Goal: Transaction & Acquisition: Purchase product/service

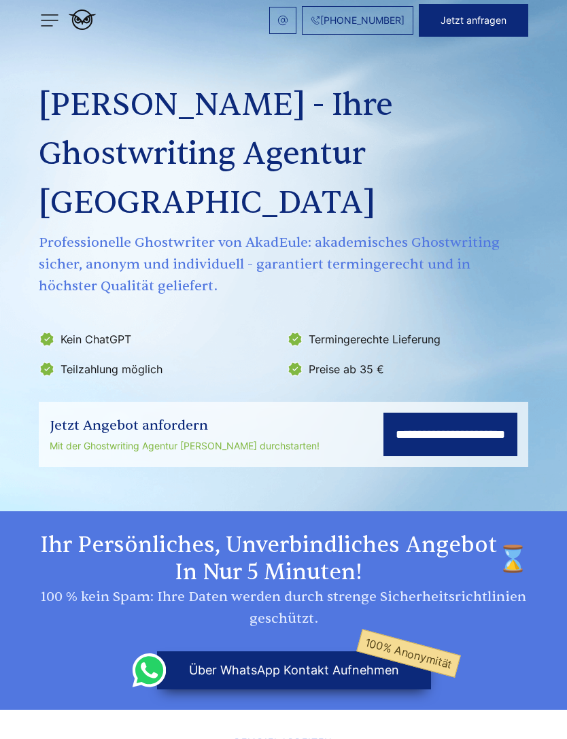
click at [399, 413] on input "**********" at bounding box center [451, 435] width 134 height 44
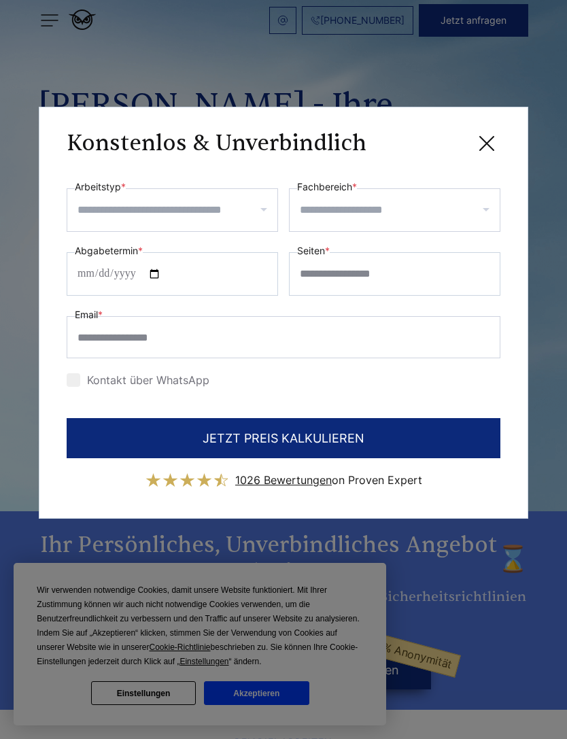
click at [84, 211] on input "Arbeitstyp *" at bounding box center [178, 210] width 200 height 22
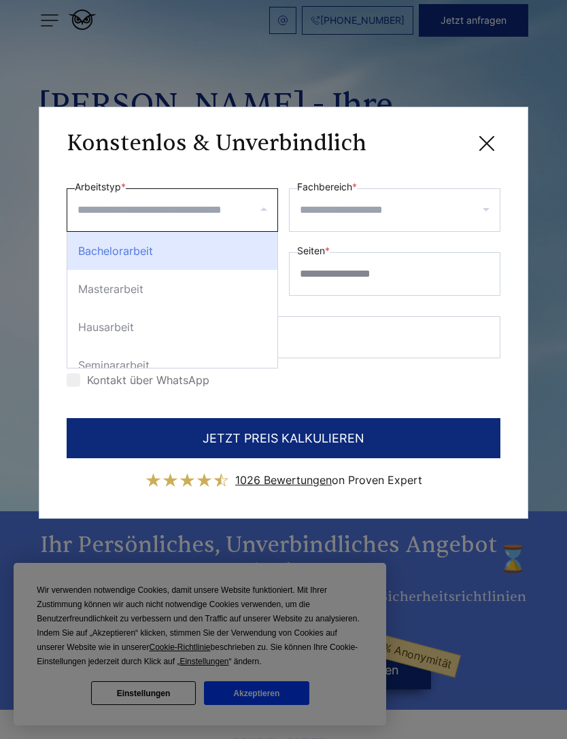
click at [82, 252] on div "Bachelorarbeit" at bounding box center [172, 251] width 210 height 38
select select "**"
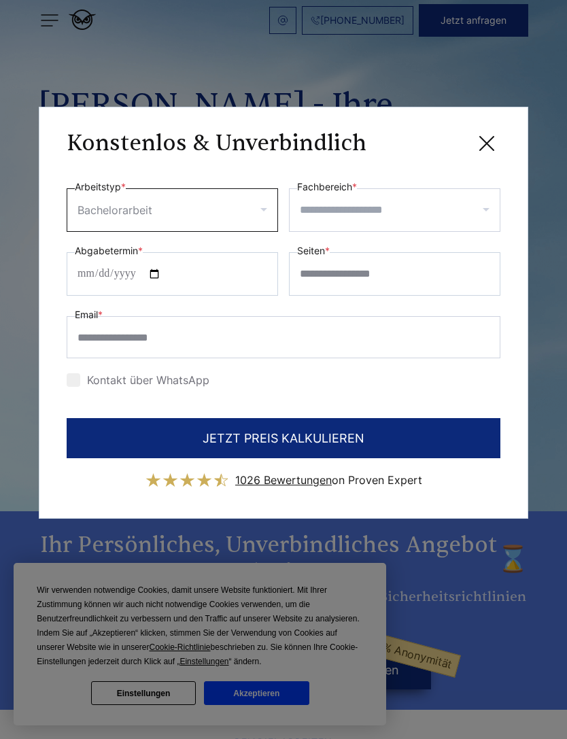
click at [483, 203] on input "Fachbereich *" at bounding box center [400, 210] width 200 height 22
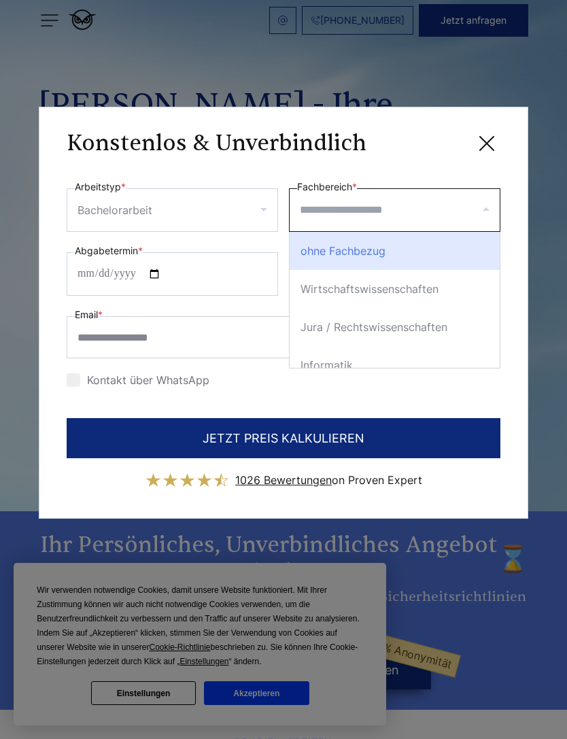
click at [479, 284] on div "Wirtschaftswissenschaften" at bounding box center [395, 289] width 210 height 38
select select "*"
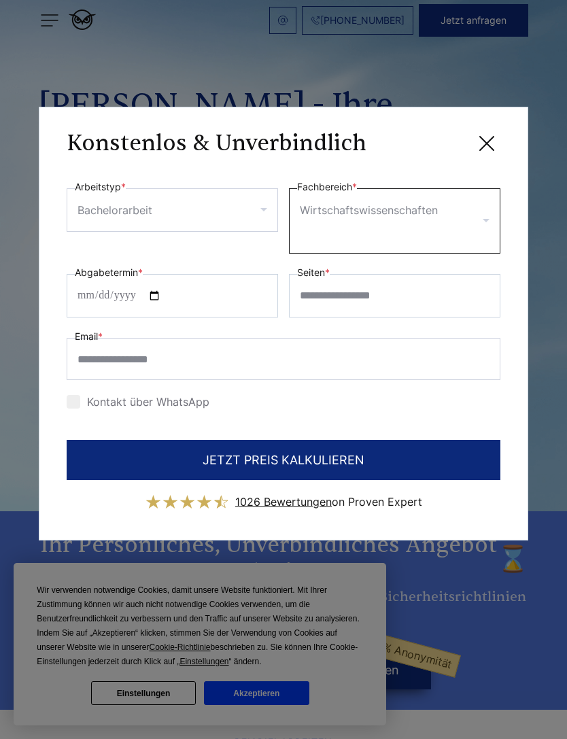
click at [471, 237] on input "Fachbereich *" at bounding box center [400, 232] width 194 height 22
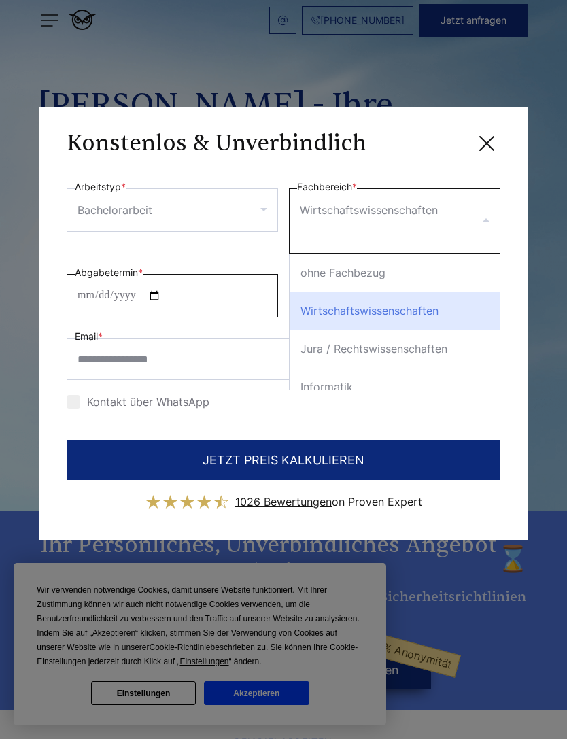
click at [96, 307] on div "**********" at bounding box center [284, 296] width 434 height 234
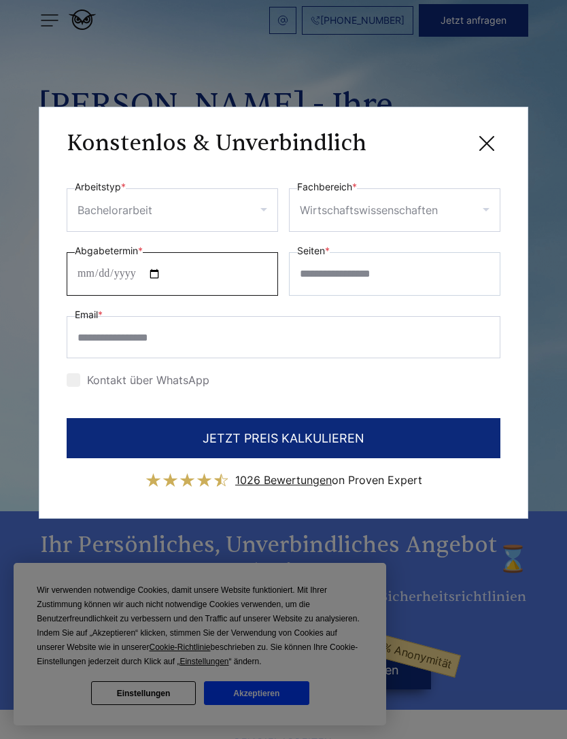
type input "**********"
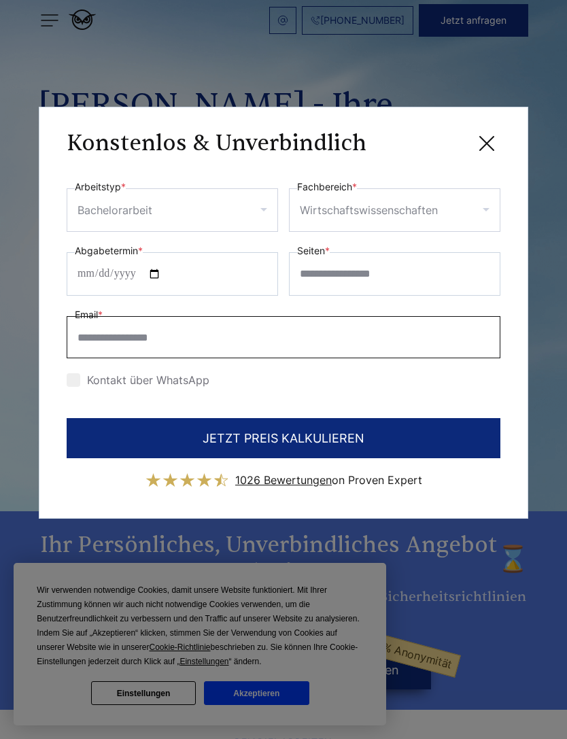
click at [441, 341] on input "Email *" at bounding box center [284, 337] width 434 height 42
type input "**********"
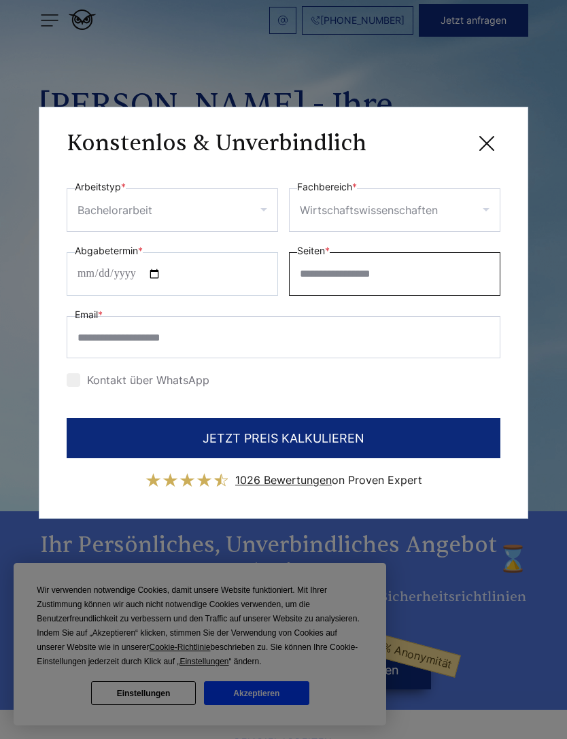
click at [488, 282] on input "Seiten *" at bounding box center [394, 274] width 211 height 44
click at [103, 443] on button "JETZT PREIS KALKULIEREN" at bounding box center [284, 438] width 434 height 40
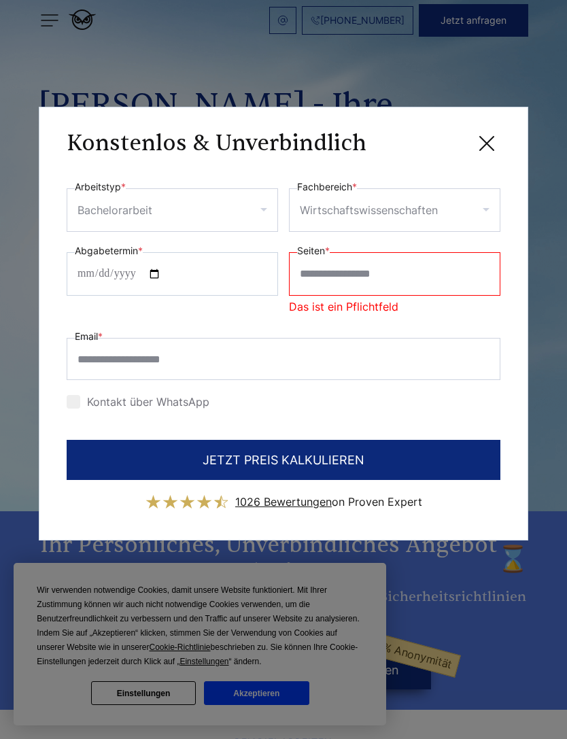
click at [495, 280] on input "Seiten *" at bounding box center [394, 274] width 211 height 44
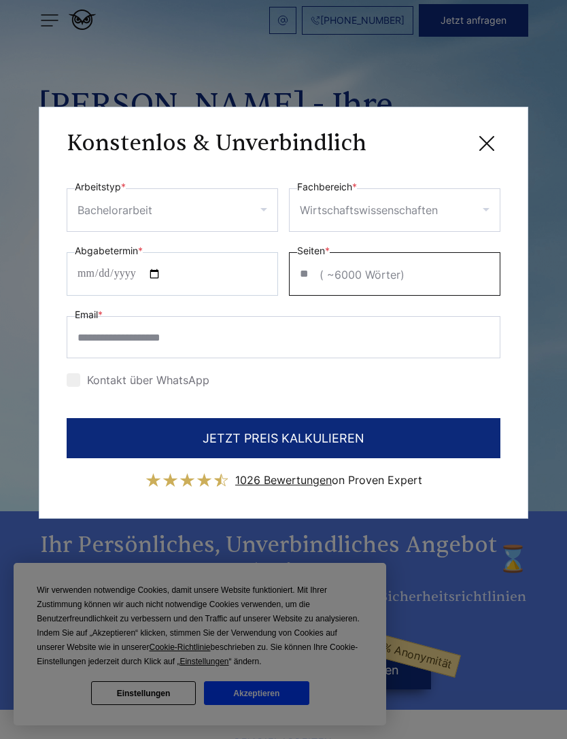
type input "**"
click at [86, 434] on button "JETZT PREIS KALKULIEREN" at bounding box center [284, 438] width 434 height 40
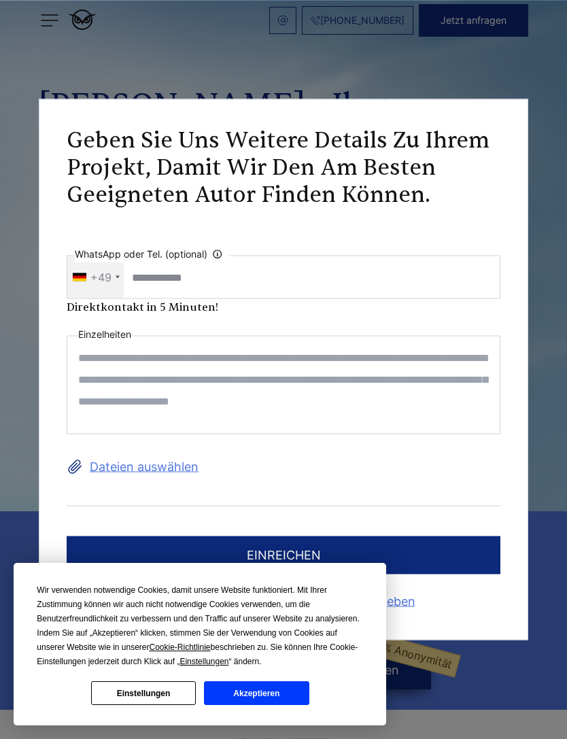
click at [89, 377] on textarea at bounding box center [284, 385] width 434 height 99
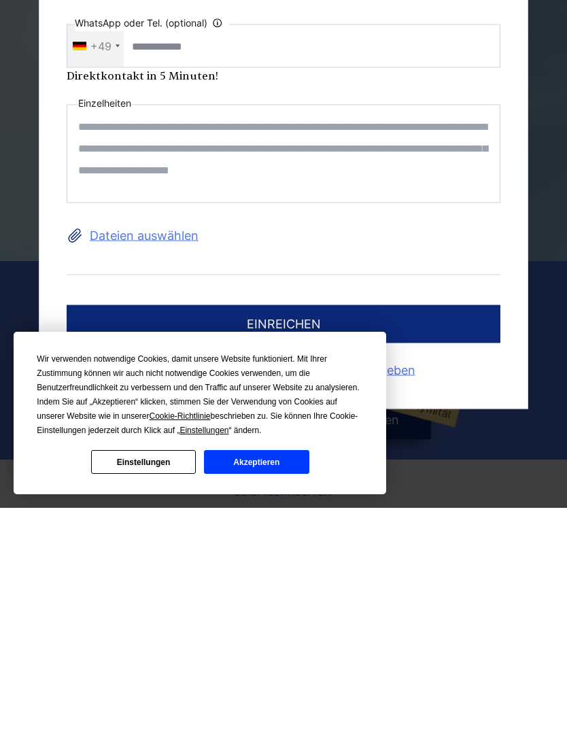
scroll to position [37, 0]
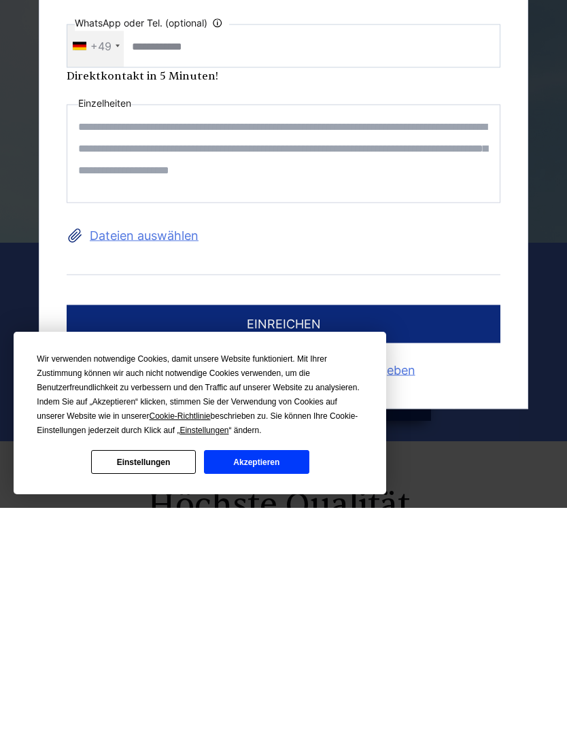
click at [288, 681] on button "Akzeptieren" at bounding box center [256, 693] width 105 height 24
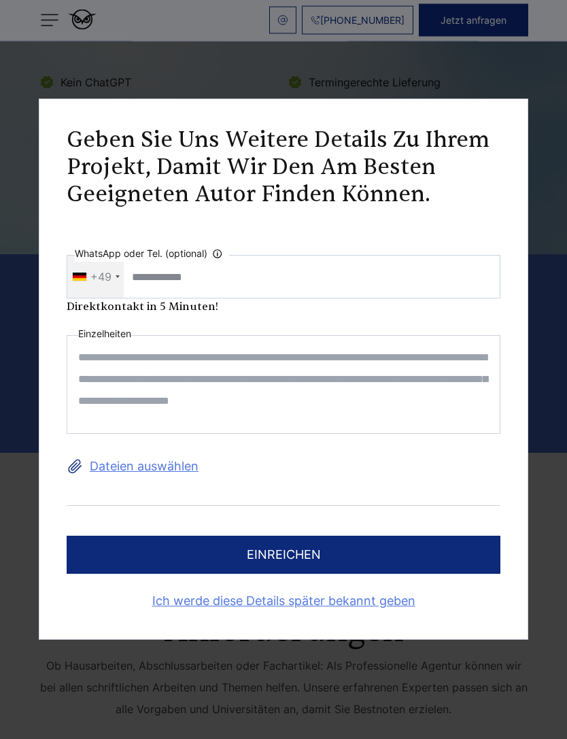
scroll to position [250, 0]
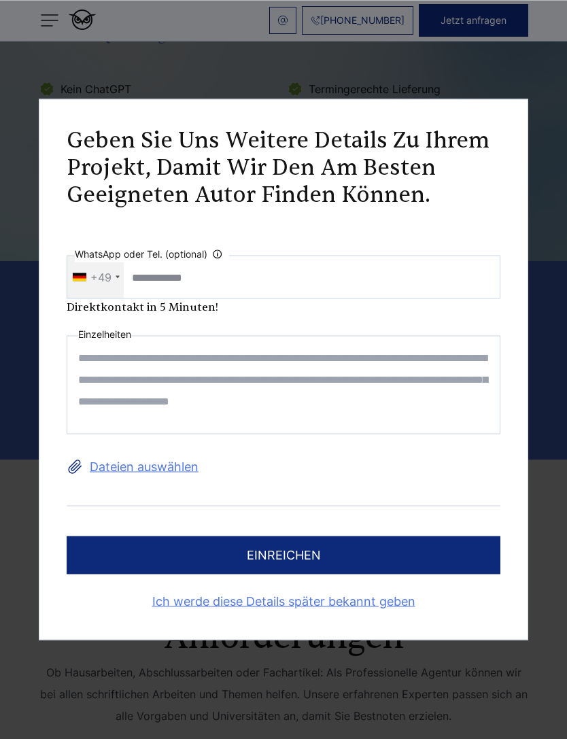
click at [368, 613] on link "Ich werde diese Details später bekannt geben" at bounding box center [284, 602] width 434 height 22
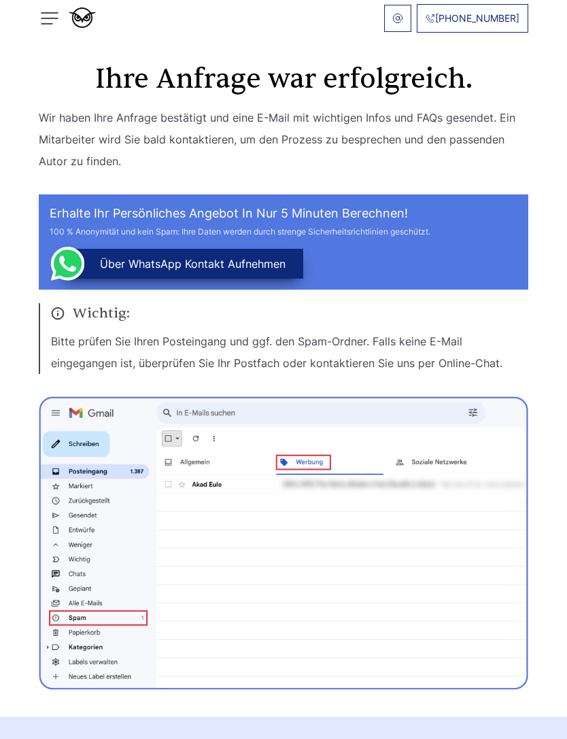
click at [53, 20] on img at bounding box center [50, 18] width 22 height 22
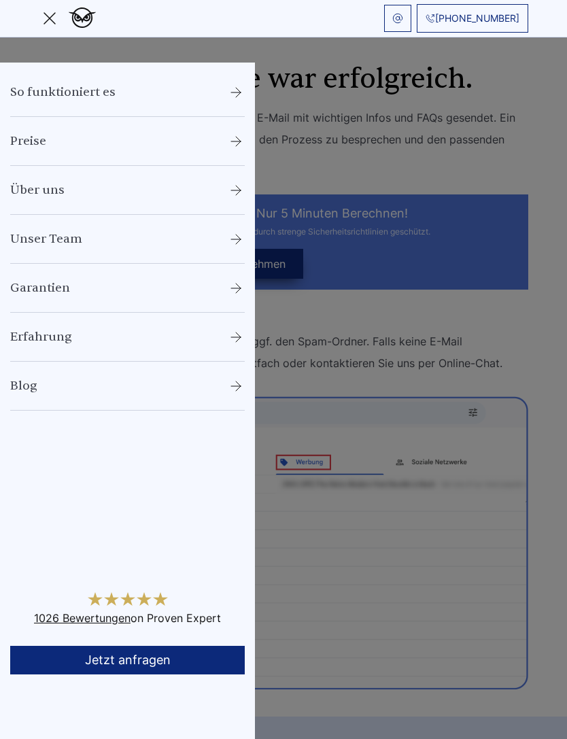
click at [16, 139] on link "Preise" at bounding box center [28, 141] width 36 height 16
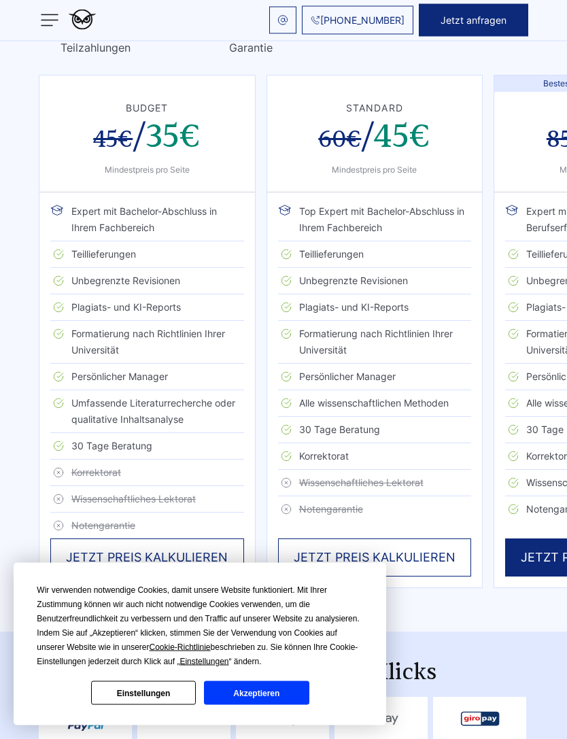
scroll to position [2515, 0]
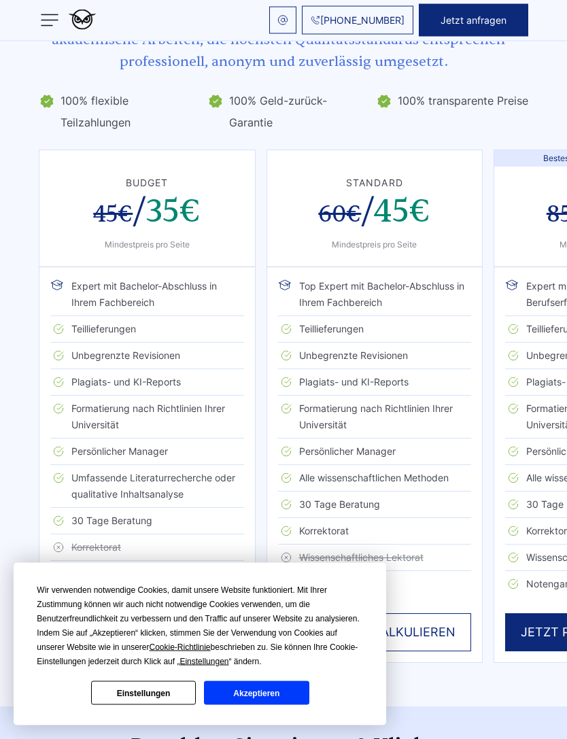
click at [90, 614] on div "JETZT PREIS KALKULIEREN" at bounding box center [147, 633] width 194 height 38
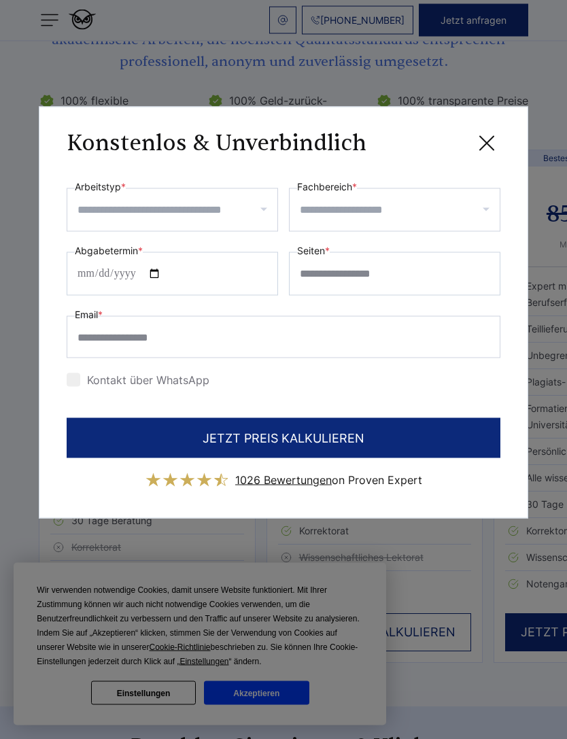
scroll to position [2516, 0]
click at [496, 136] on icon at bounding box center [486, 143] width 27 height 27
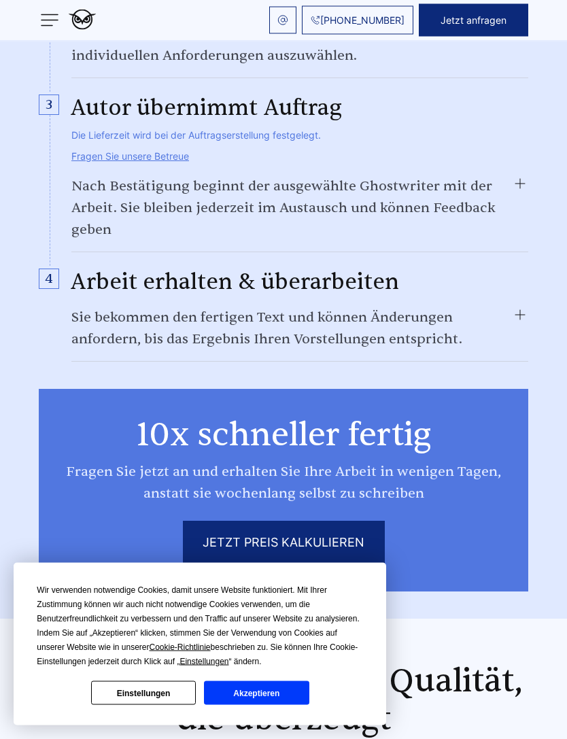
scroll to position [1786, 0]
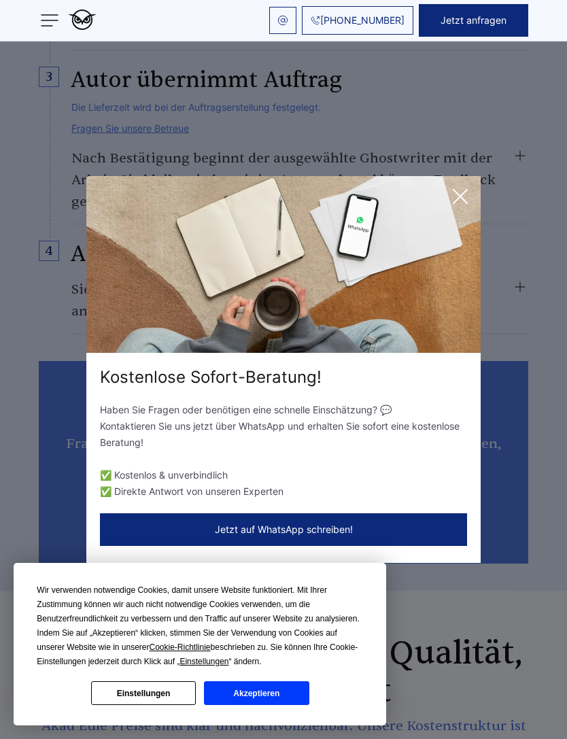
click at [454, 232] on img at bounding box center [283, 264] width 394 height 177
click at [449, 243] on img at bounding box center [283, 264] width 394 height 177
click at [449, 242] on img at bounding box center [283, 264] width 394 height 177
click at [461, 210] on icon at bounding box center [460, 196] width 27 height 27
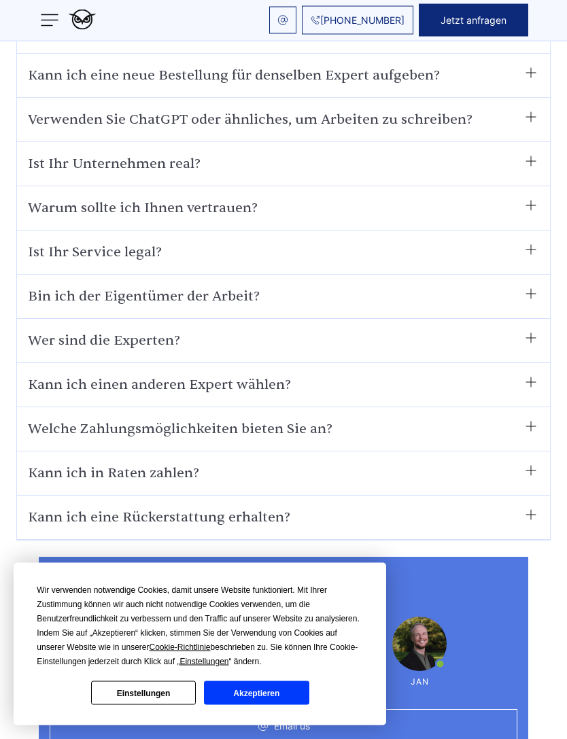
scroll to position [8278, 0]
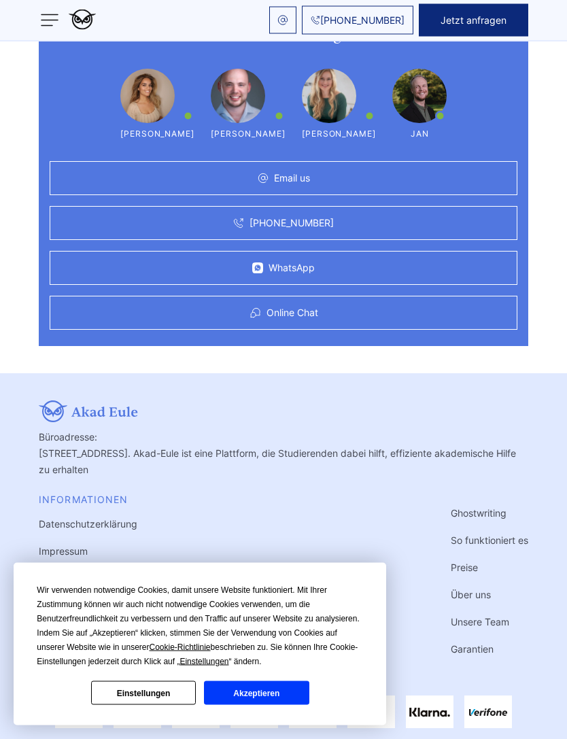
scroll to position [8919, 0]
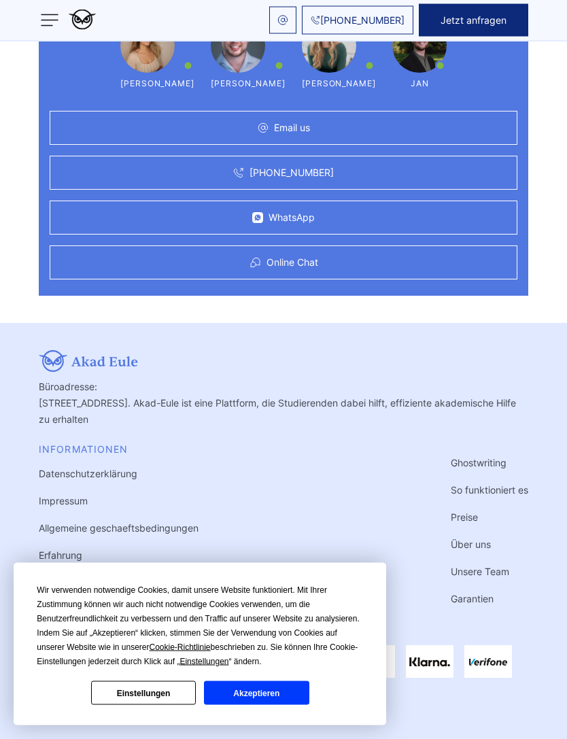
scroll to position [9034, 0]
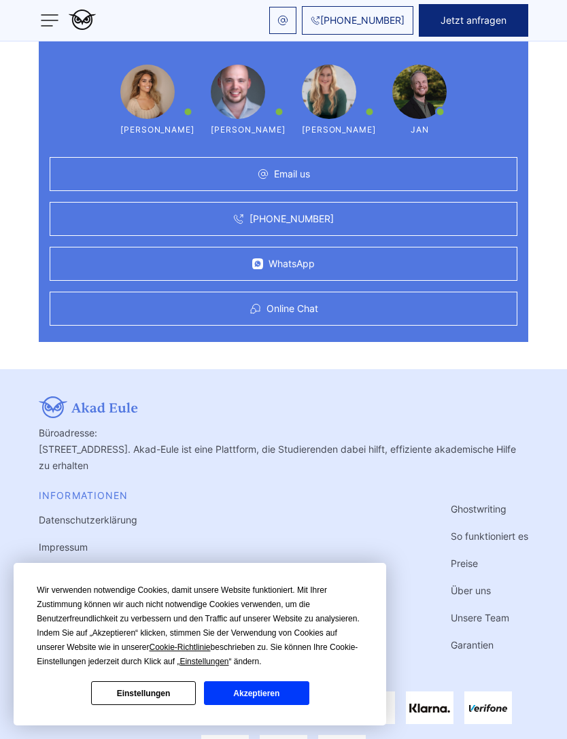
scroll to position [9099, 0]
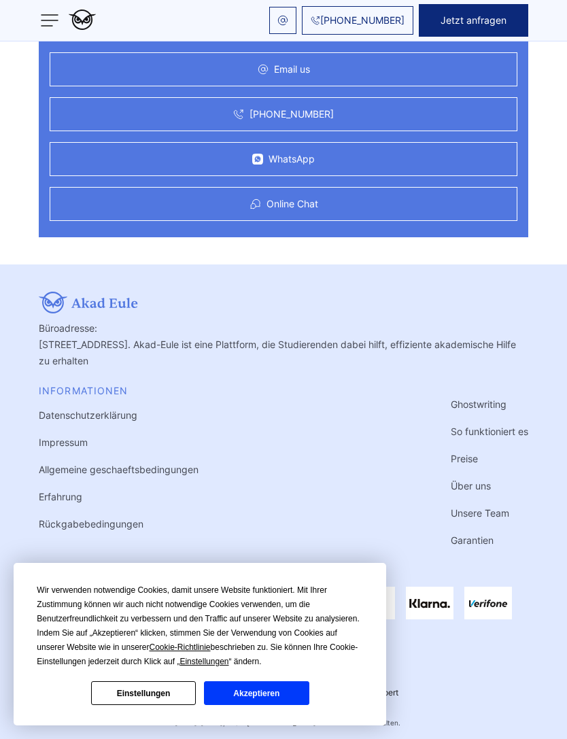
scroll to position [9499, 0]
click at [285, 705] on button "Akzeptieren" at bounding box center [256, 693] width 105 height 24
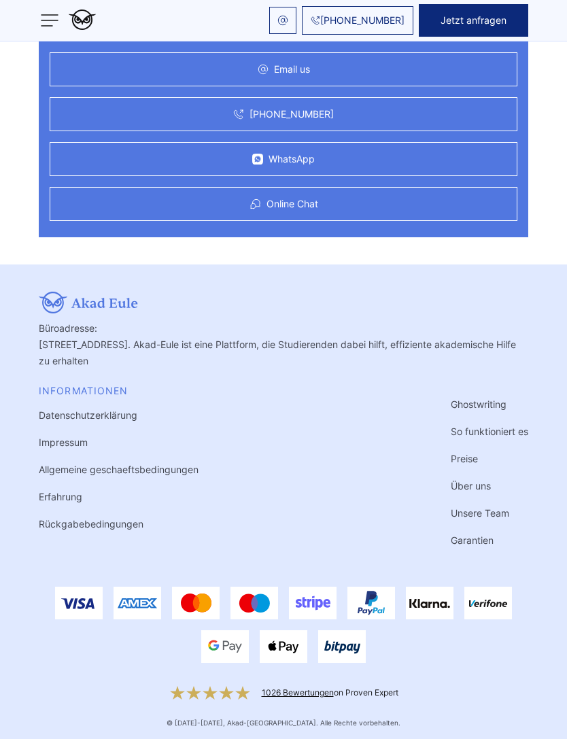
scroll to position [9271, 0]
click at [358, 176] on div "WhatsApp" at bounding box center [284, 159] width 468 height 34
click at [314, 165] on link "WhatsApp" at bounding box center [292, 159] width 46 height 11
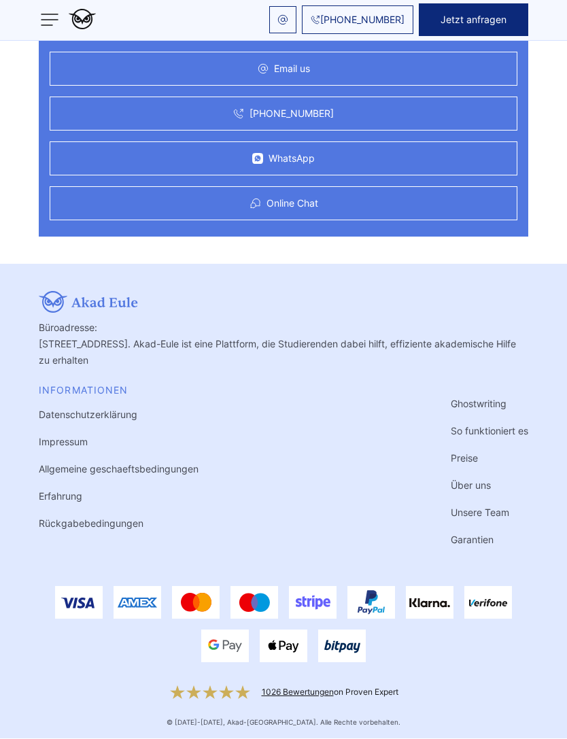
scroll to position [9542, 0]
